Goal: Transaction & Acquisition: Purchase product/service

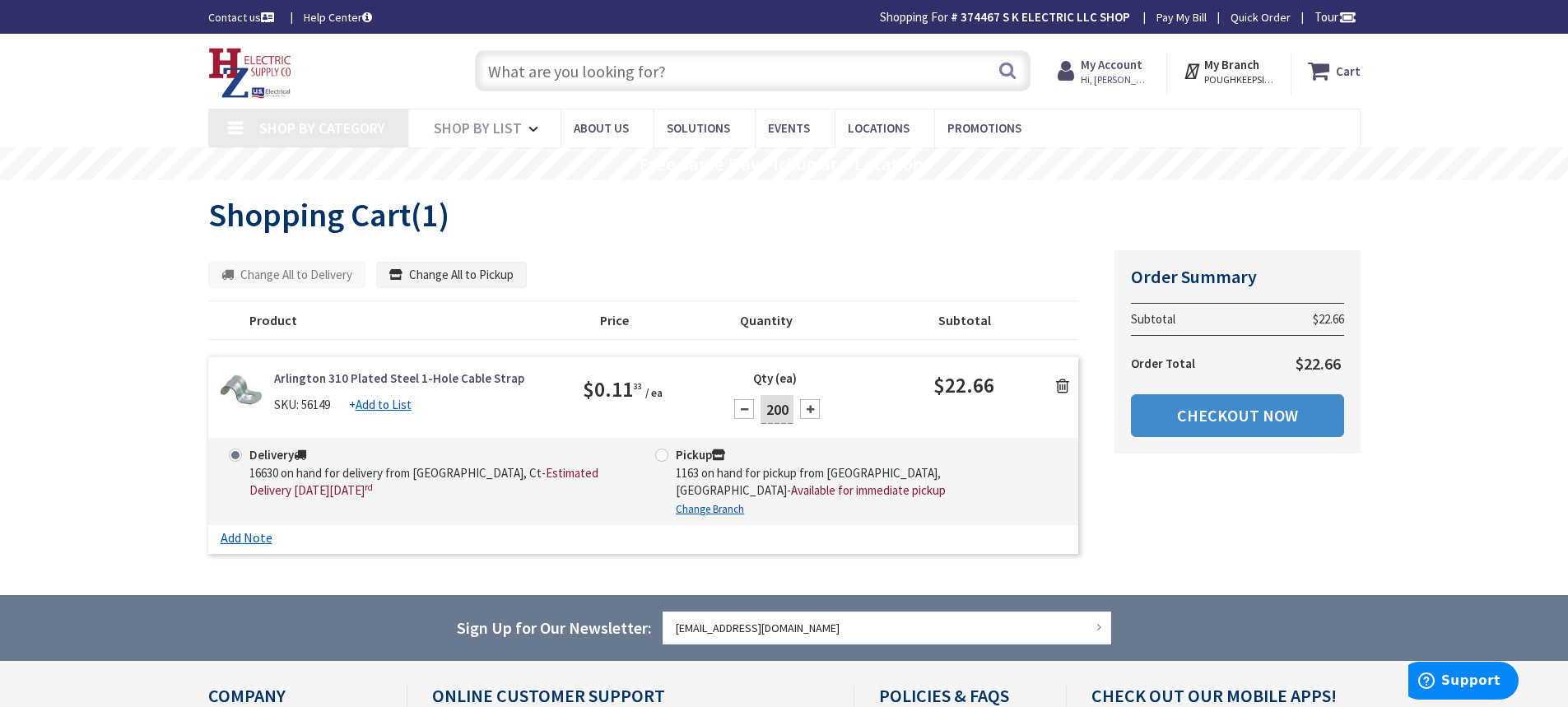
type input "[PERSON_NAME] Corners Rd, [GEOGRAPHIC_DATA], [GEOGRAPHIC_DATA]"
click at [1066, 382] on icon at bounding box center [1062, 385] width 13 height 16
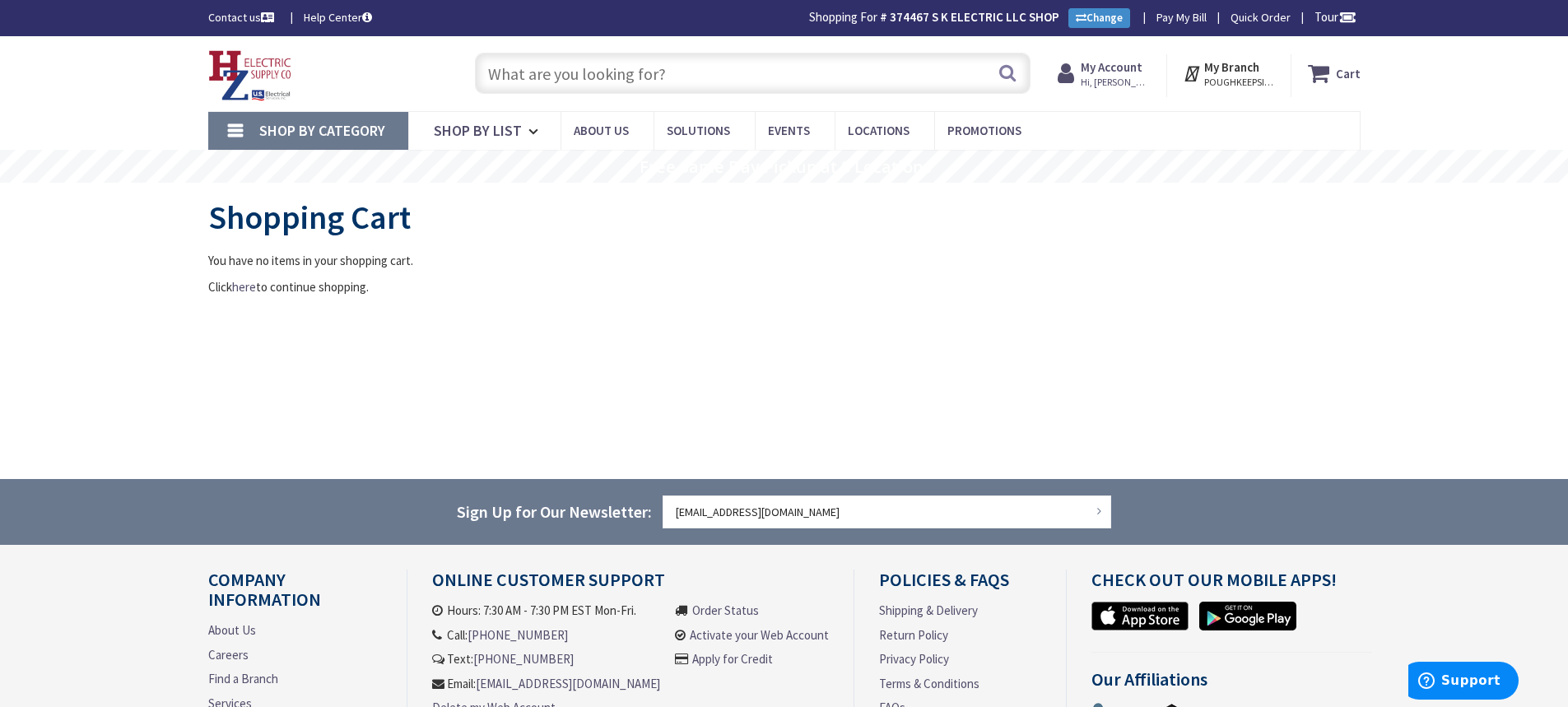
click at [723, 83] on input "text" at bounding box center [753, 74] width 556 height 42
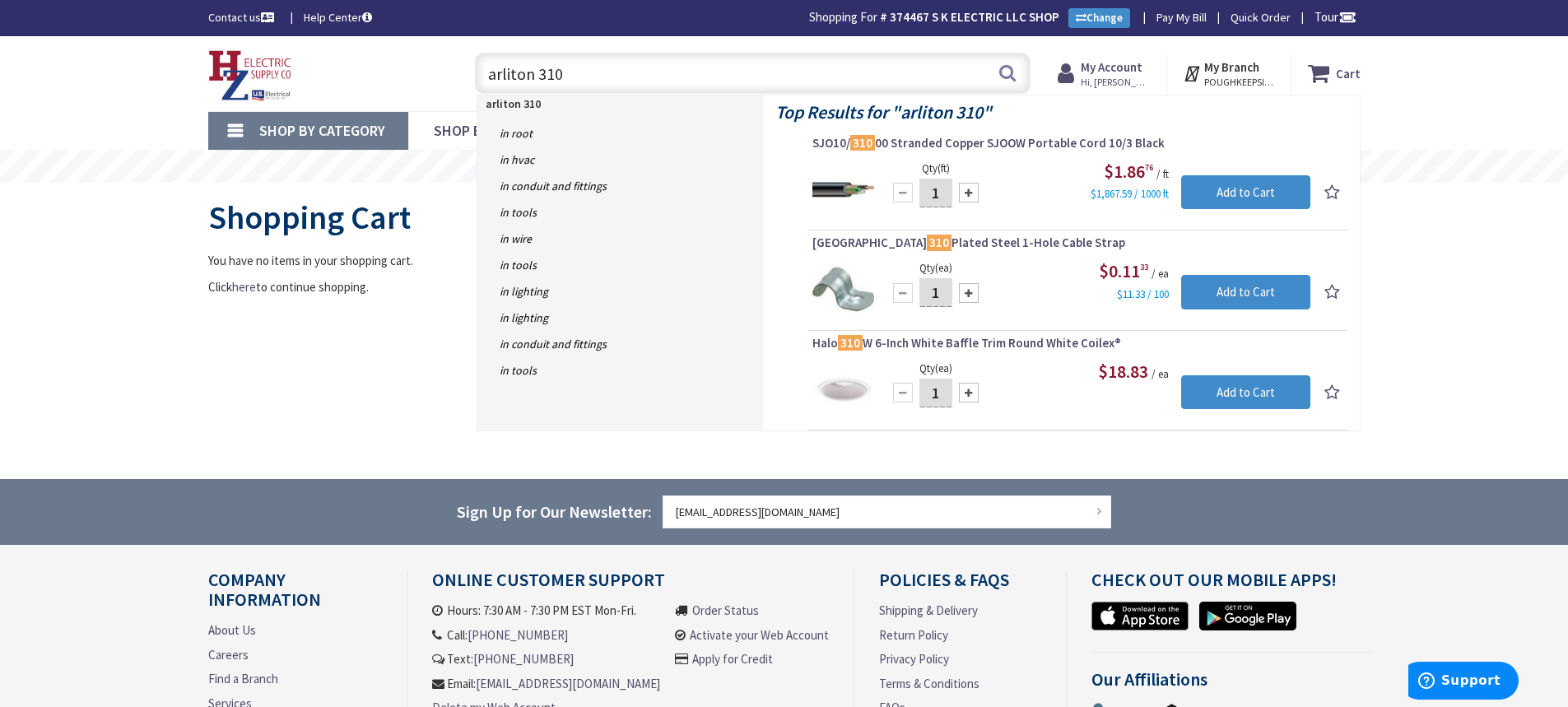
type input "arliton 310"
click at [944, 294] on input "1" at bounding box center [936, 292] width 33 height 29
type input "200"
click at [1244, 284] on input "Add to Cart" at bounding box center [1245, 292] width 129 height 35
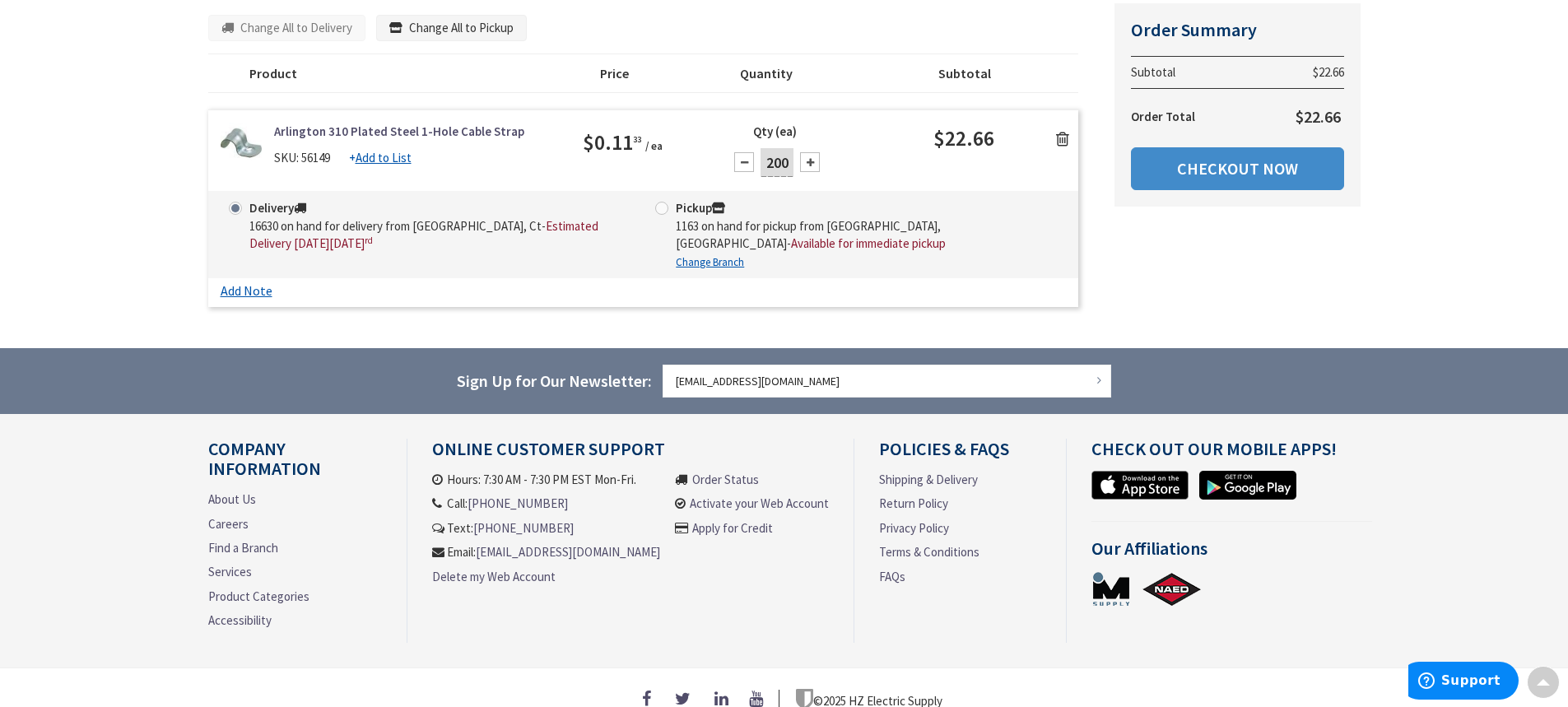
scroll to position [252, 0]
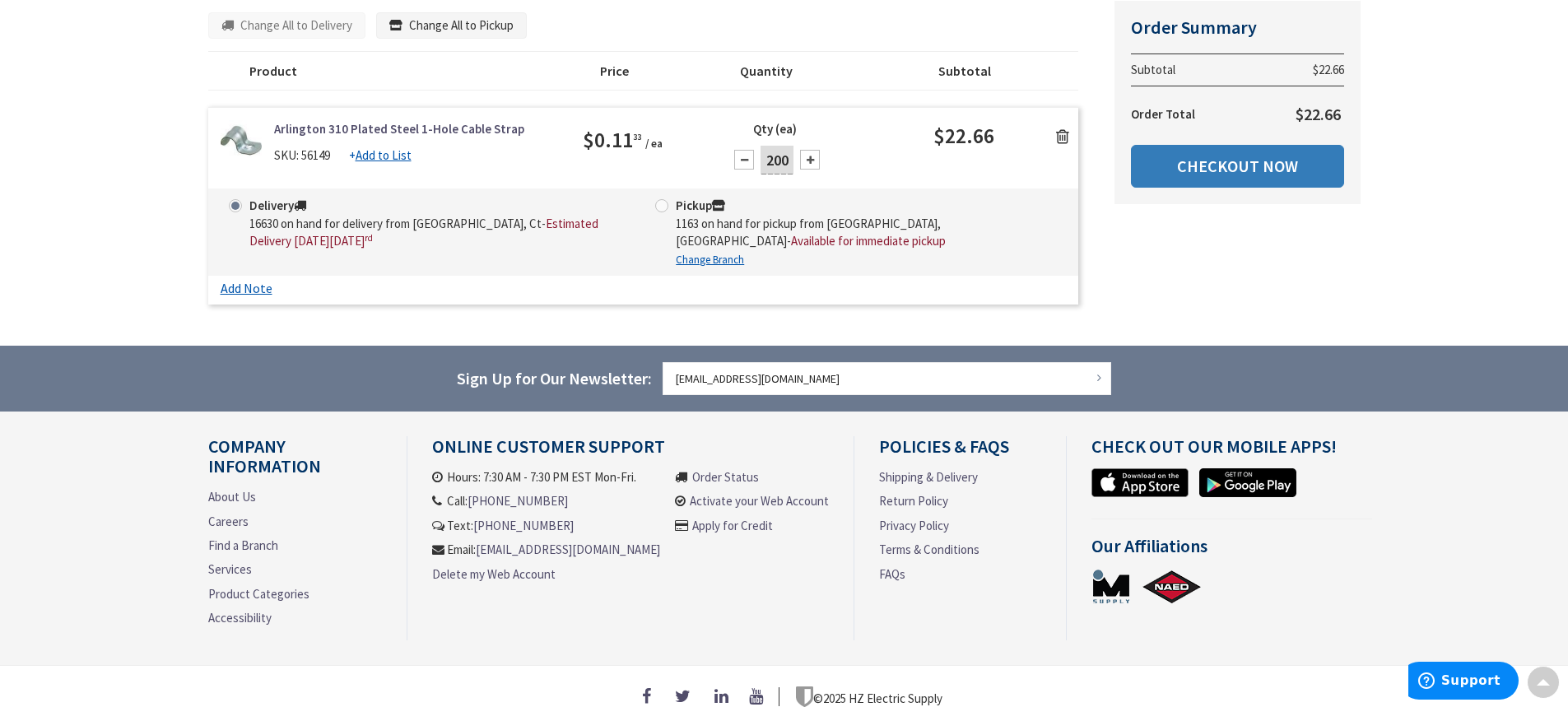
click at [1282, 164] on link "Checkout Now" at bounding box center [1237, 165] width 213 height 42
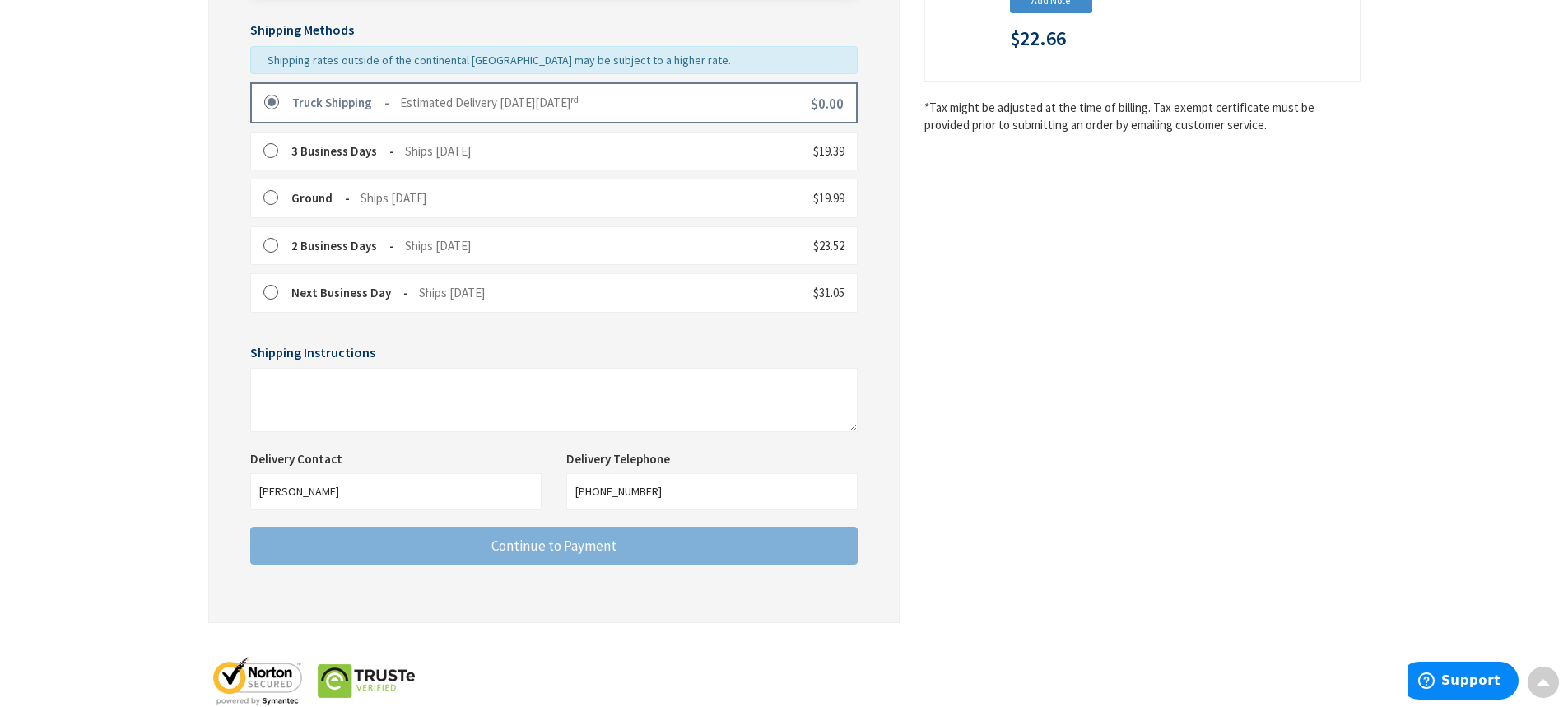
scroll to position [434, 0]
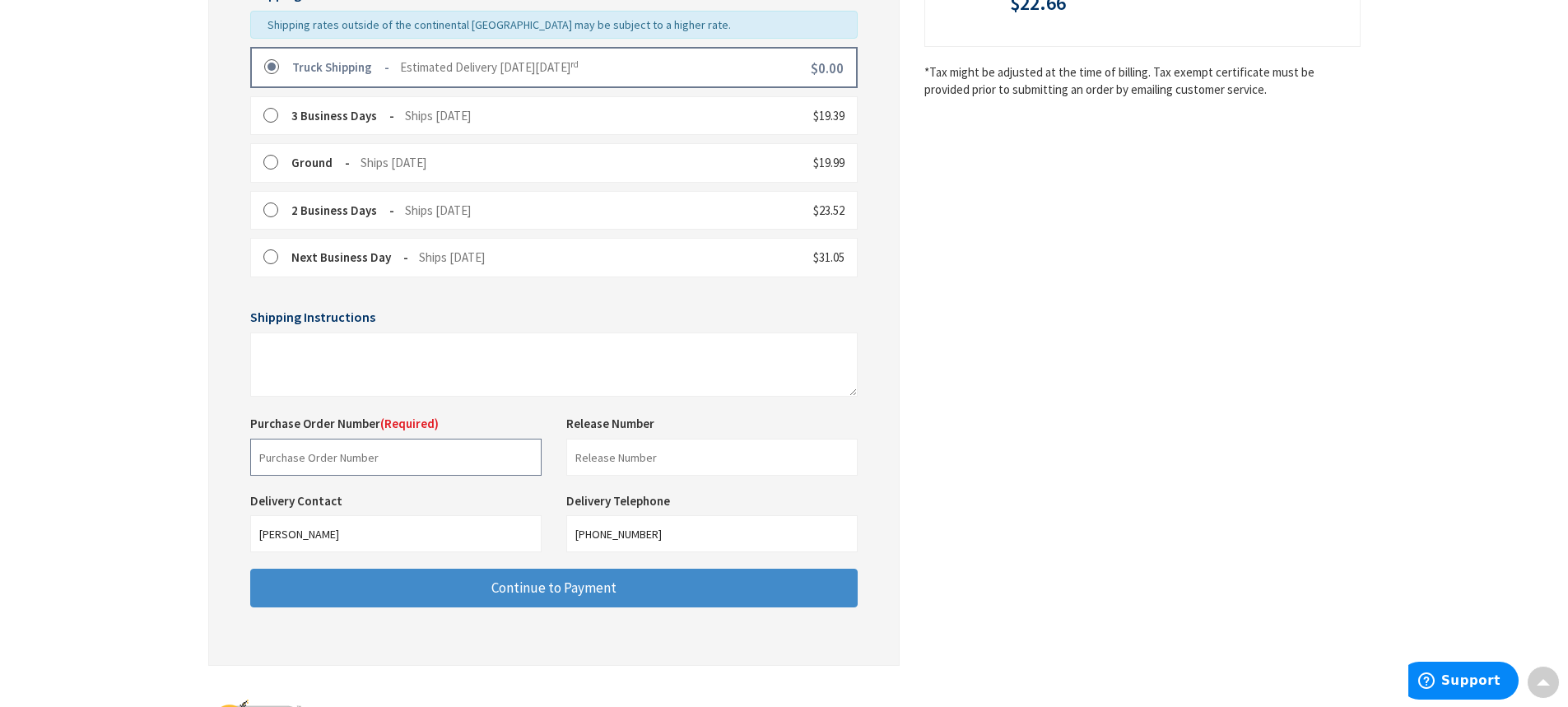
click at [422, 460] on input "text" at bounding box center [396, 457] width 292 height 37
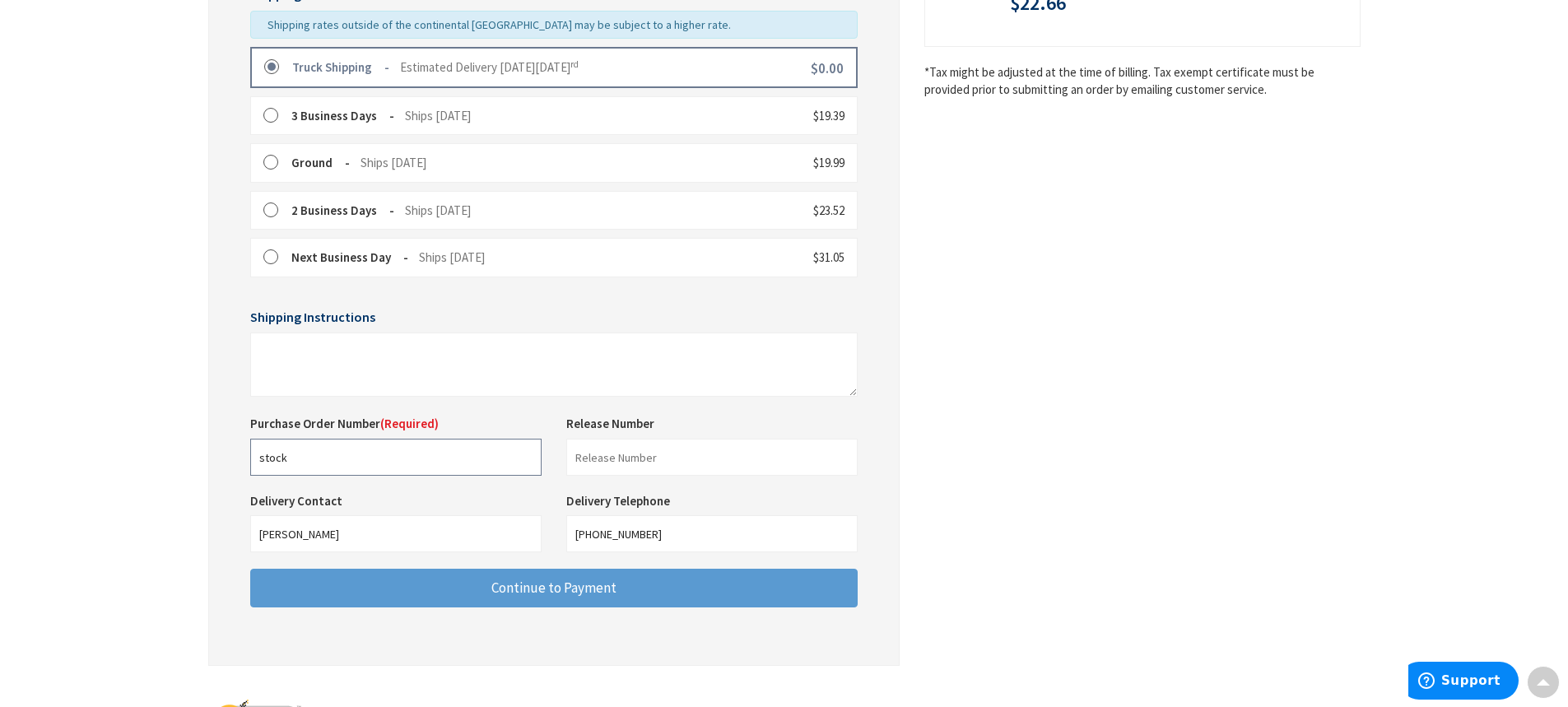
type input "stock"
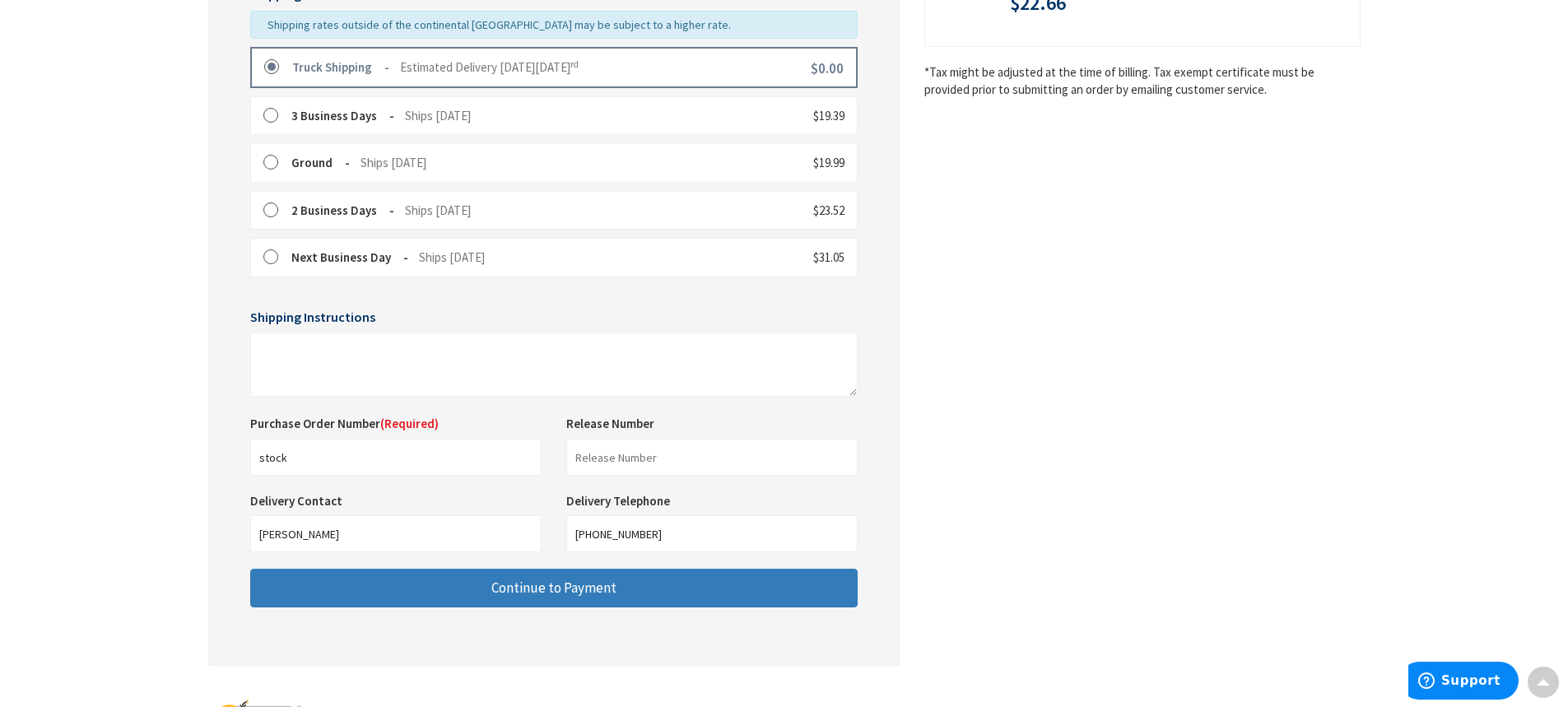
click at [555, 584] on span "Continue to Payment" at bounding box center [554, 587] width 126 height 18
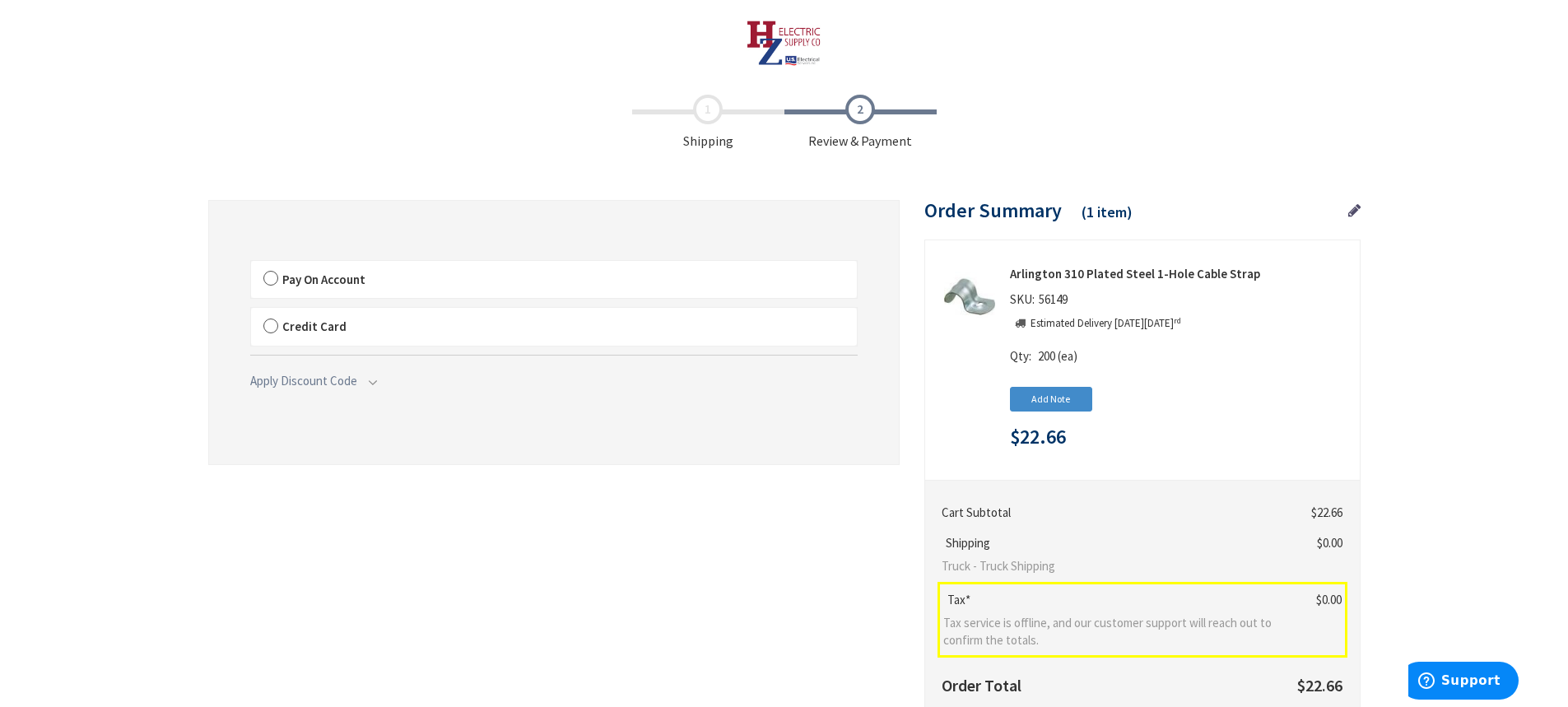
click at [268, 281] on label "Pay On Account" at bounding box center [554, 280] width 606 height 38
click at [268, 280] on label "Pay On Account" at bounding box center [554, 280] width 606 height 38
click at [251, 264] on input "Pay On Account" at bounding box center [251, 264] width 0 height 0
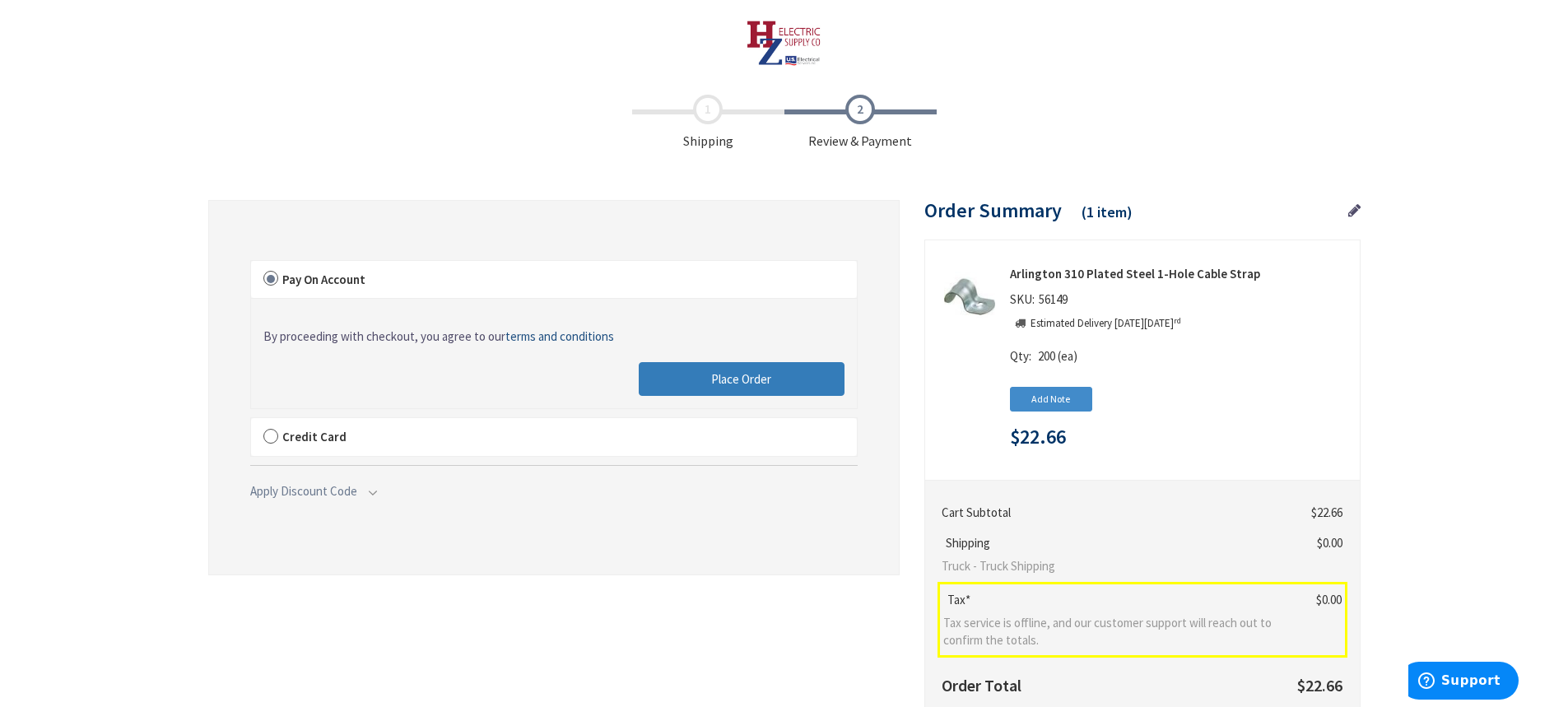
drag, startPoint x: 735, startPoint y: 382, endPoint x: 951, endPoint y: 540, distance: 267.6
click at [735, 382] on span "Place Order" at bounding box center [740, 379] width 60 height 16
